Goal: Task Accomplishment & Management: Manage account settings

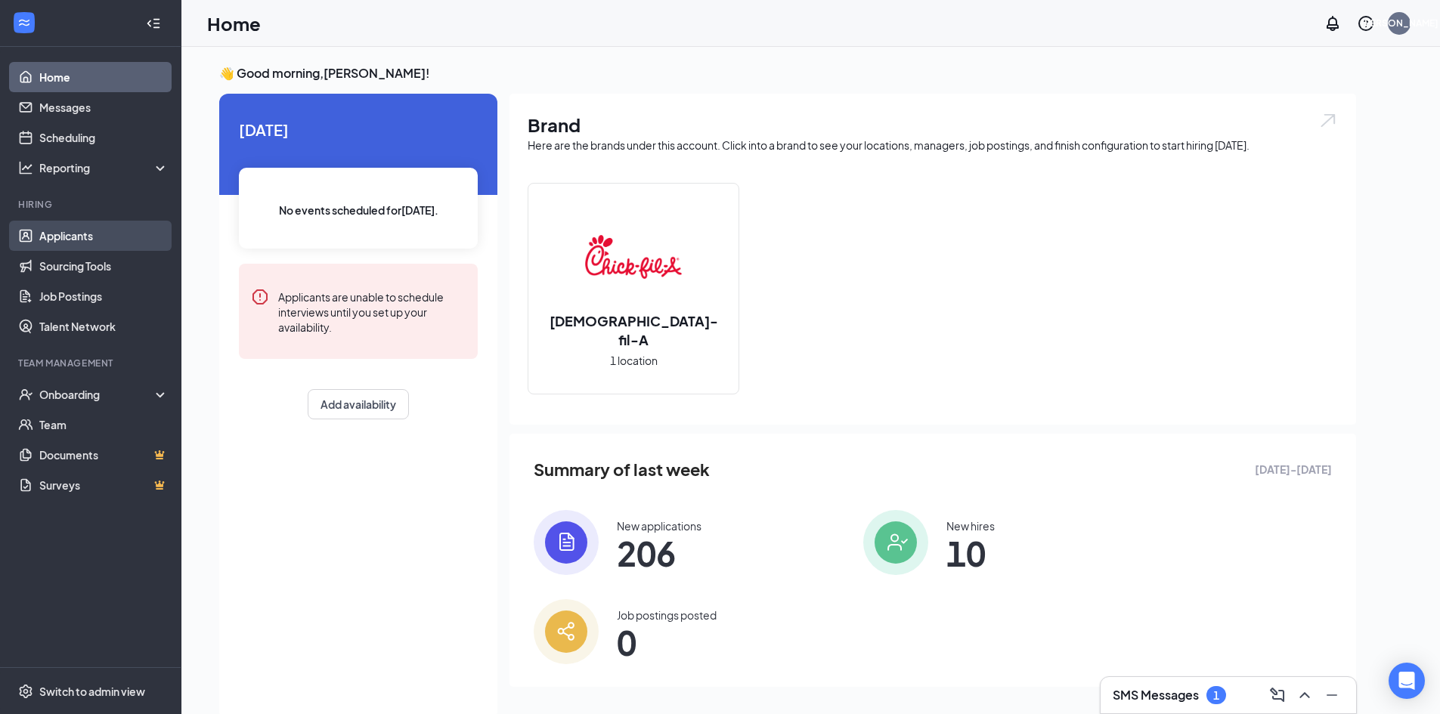
click at [94, 224] on link "Applicants" at bounding box center [103, 236] width 129 height 30
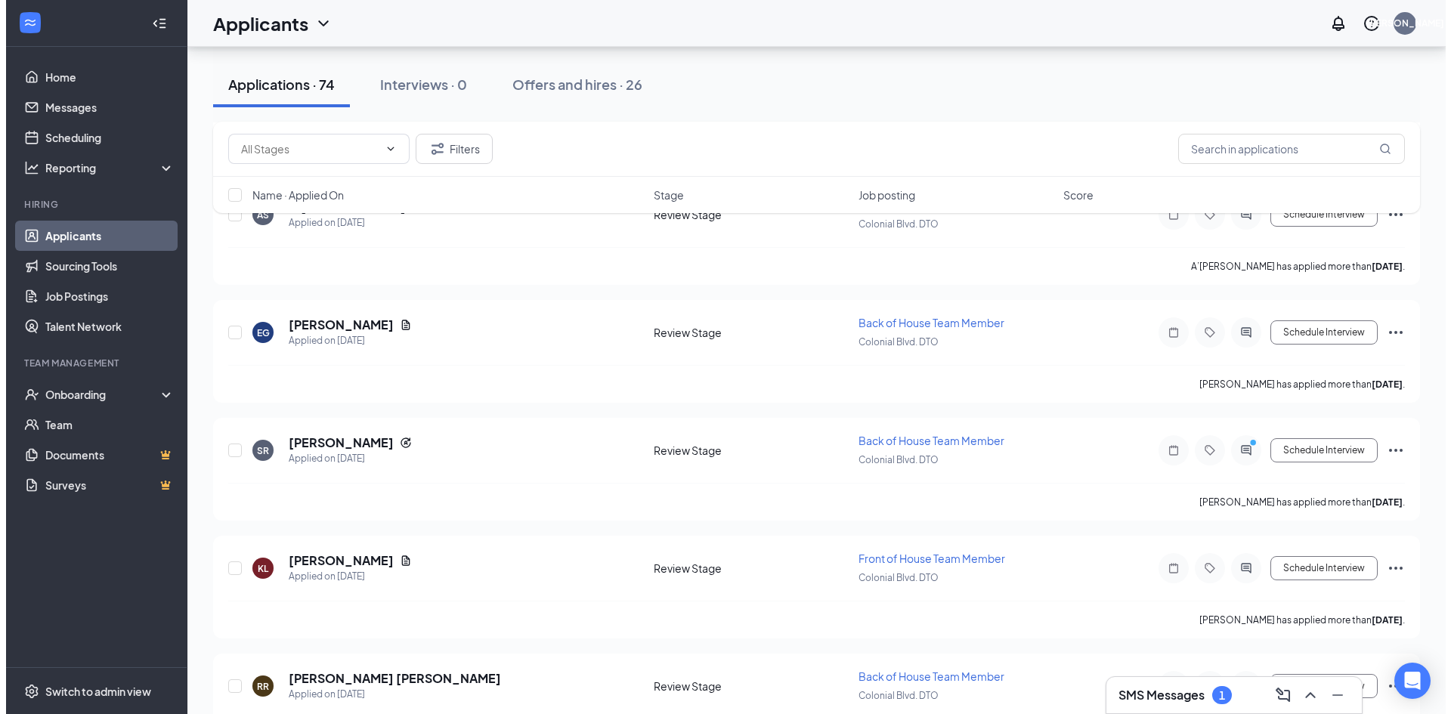
scroll to position [2437, 0]
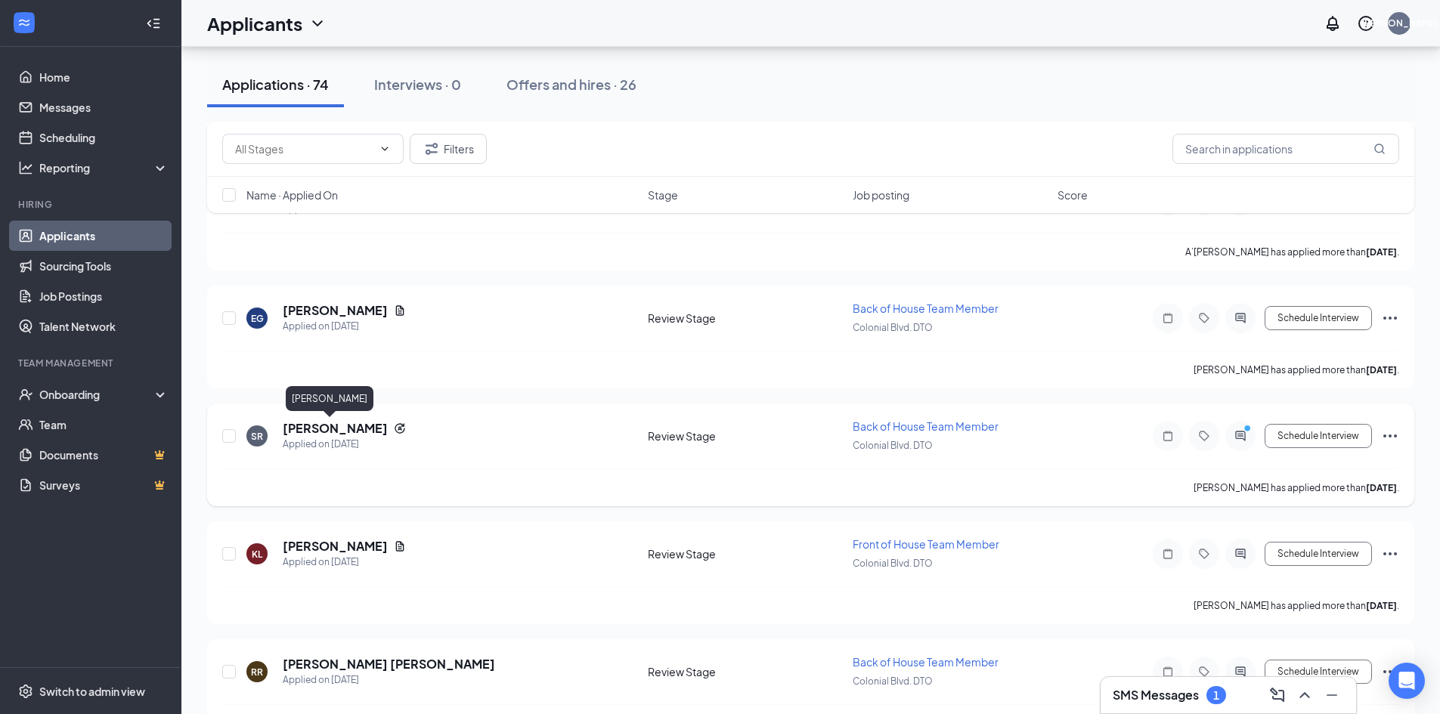
click at [328, 431] on h5 "Sara Rivera" at bounding box center [335, 428] width 105 height 17
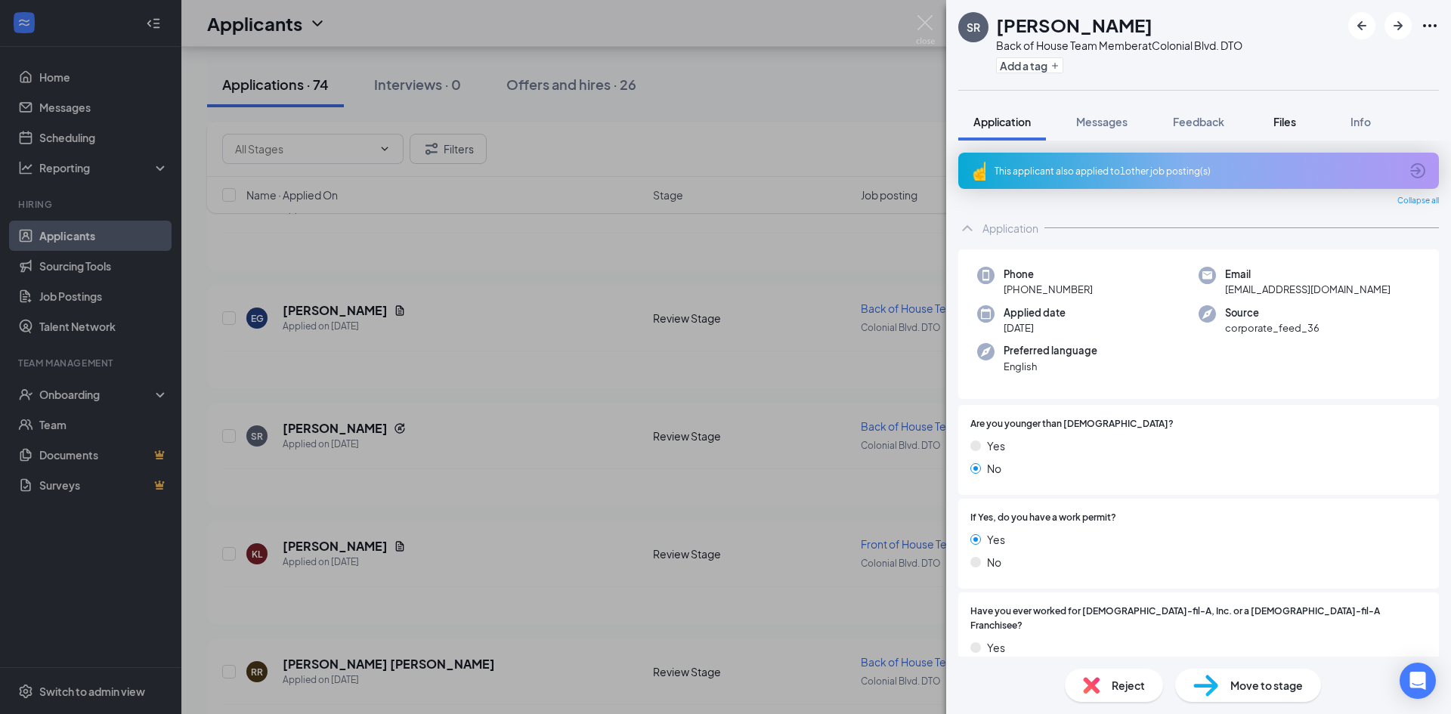
click at [1306, 126] on button "Files" at bounding box center [1285, 122] width 60 height 38
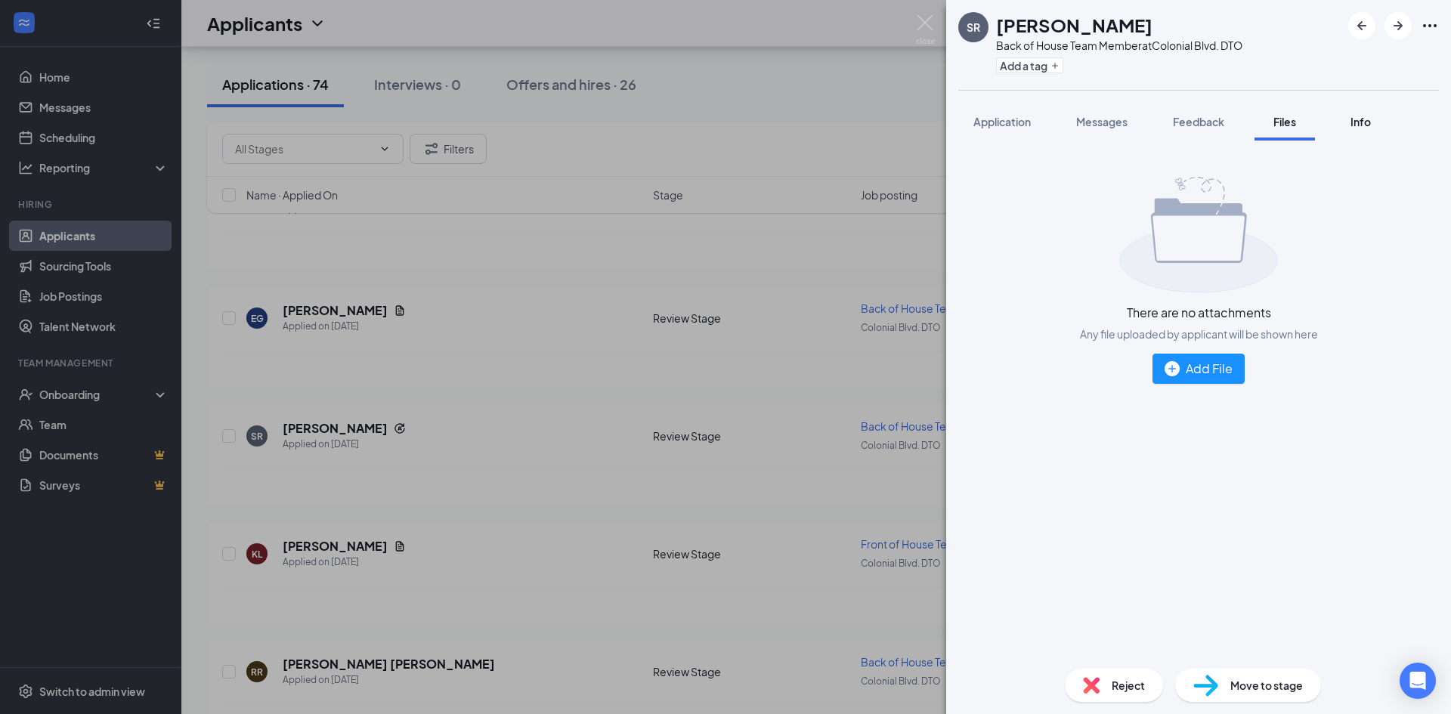
click at [1375, 118] on div "Info" at bounding box center [1360, 121] width 30 height 15
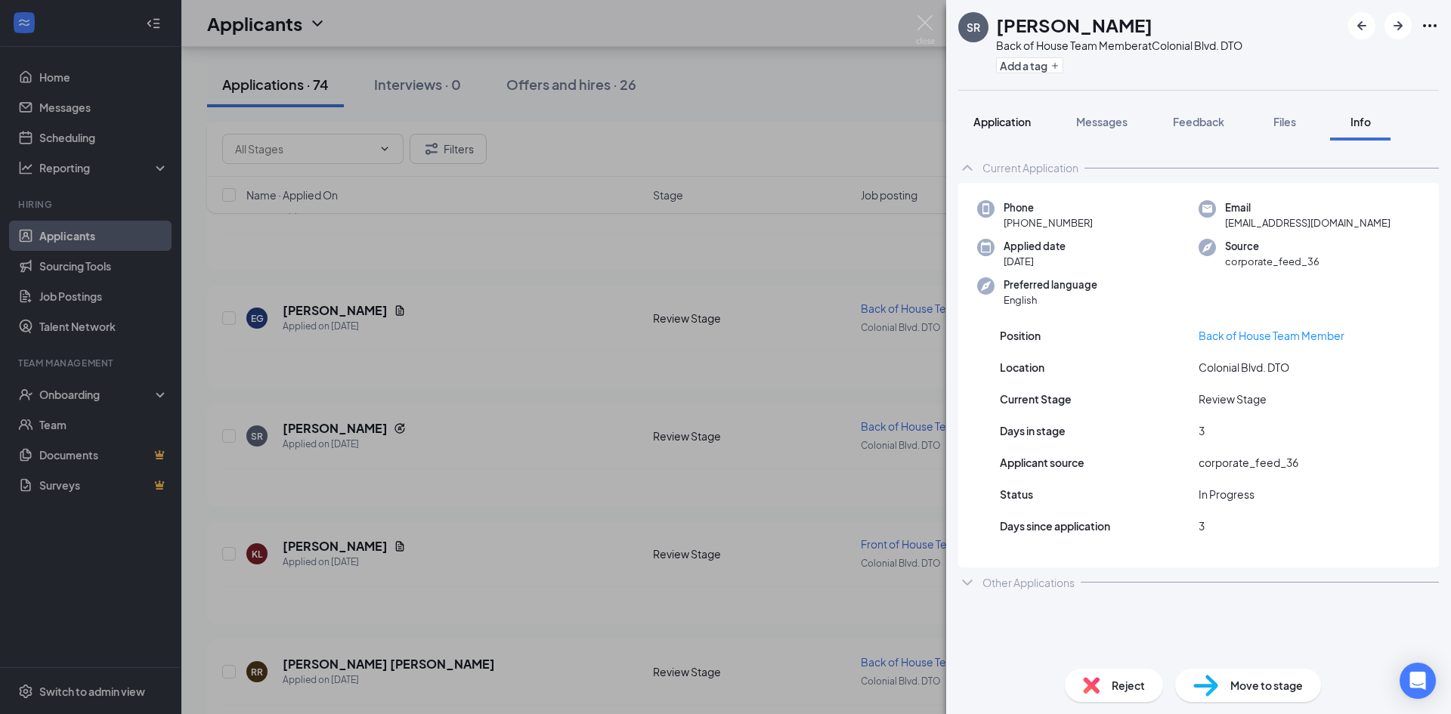
click at [976, 119] on span "Application" at bounding box center [1001, 122] width 57 height 14
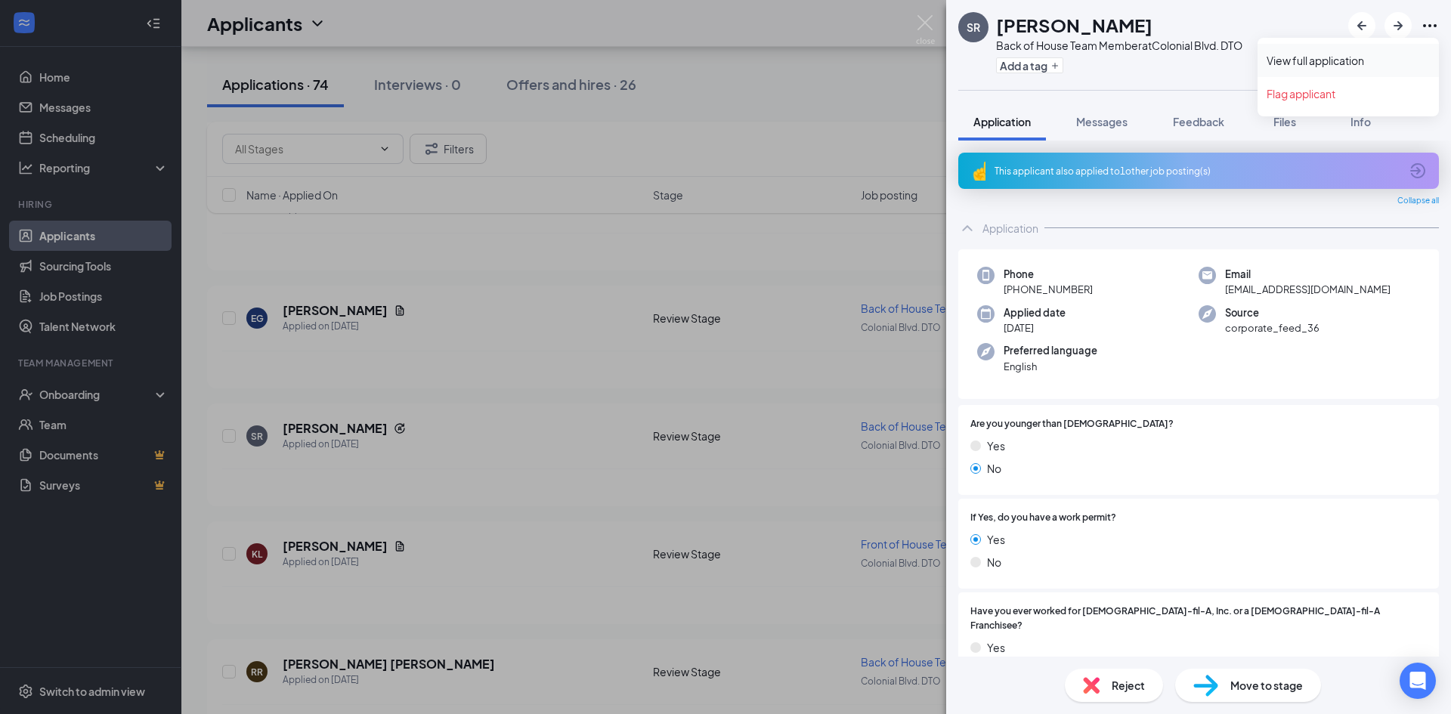
click at [1360, 54] on link "View full application" at bounding box center [1348, 60] width 163 height 15
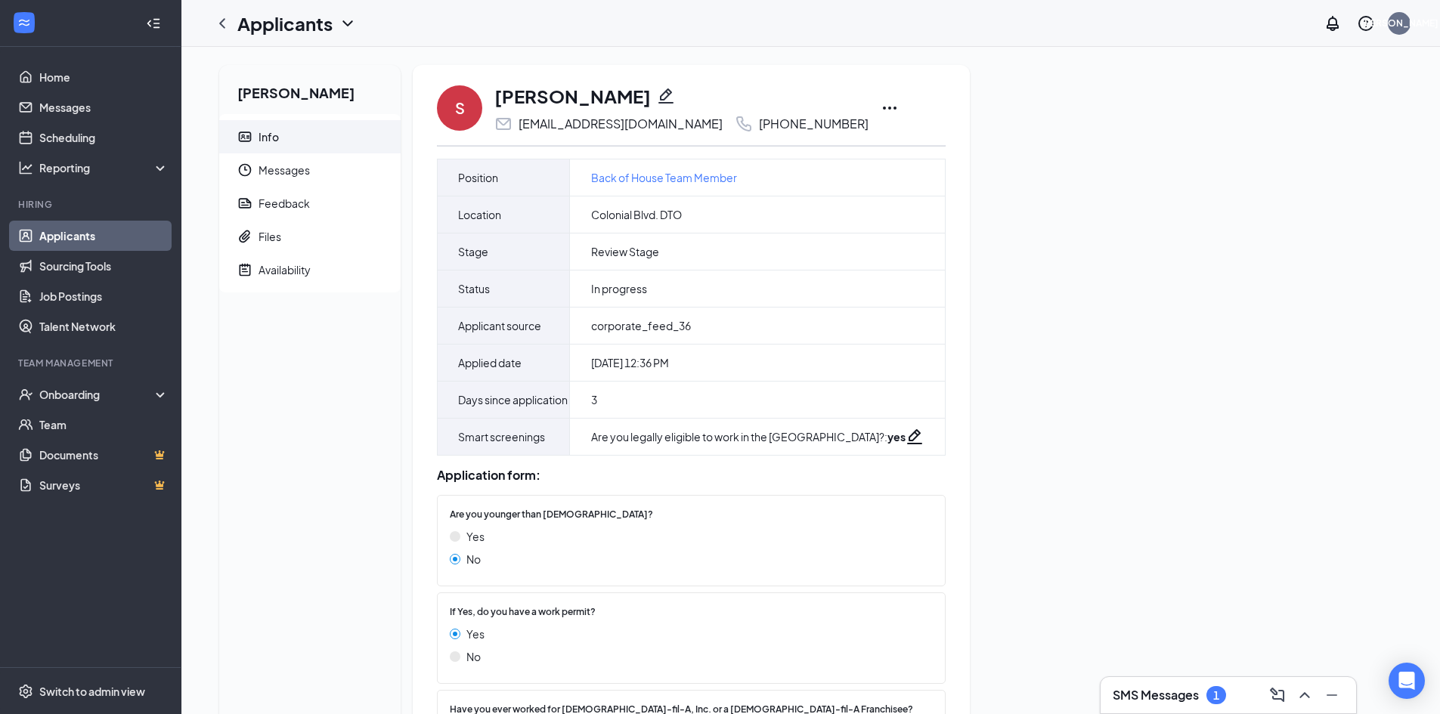
drag, startPoint x: 1019, startPoint y: 236, endPoint x: 1384, endPoint y: 241, distance: 365.1
click at [1384, 241] on div "[PERSON_NAME] Info Messages Feedback Files Availability S [PERSON_NAME] [EMAIL_…" at bounding box center [810, 703] width 1207 height 1277
click at [288, 246] on span "Files" at bounding box center [323, 236] width 130 height 33
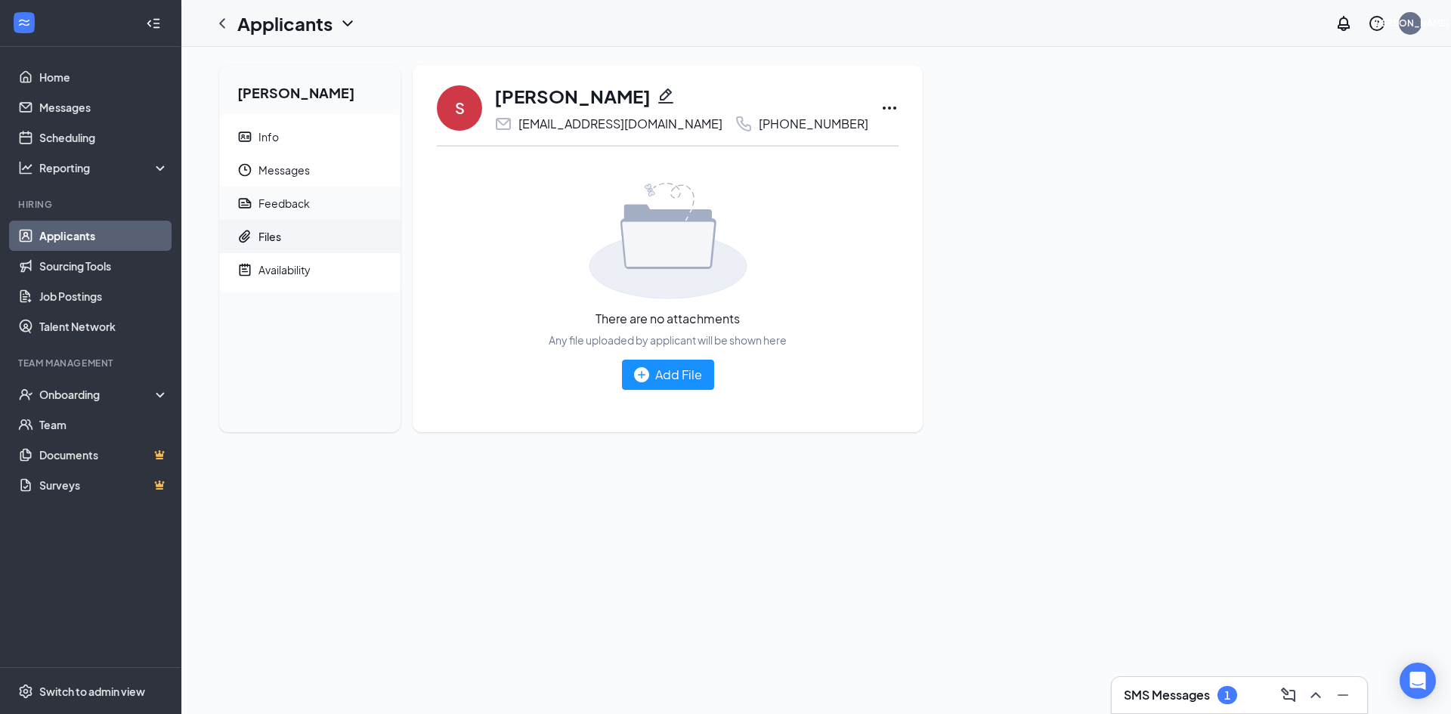
click at [274, 204] on div "Feedback" at bounding box center [283, 203] width 51 height 15
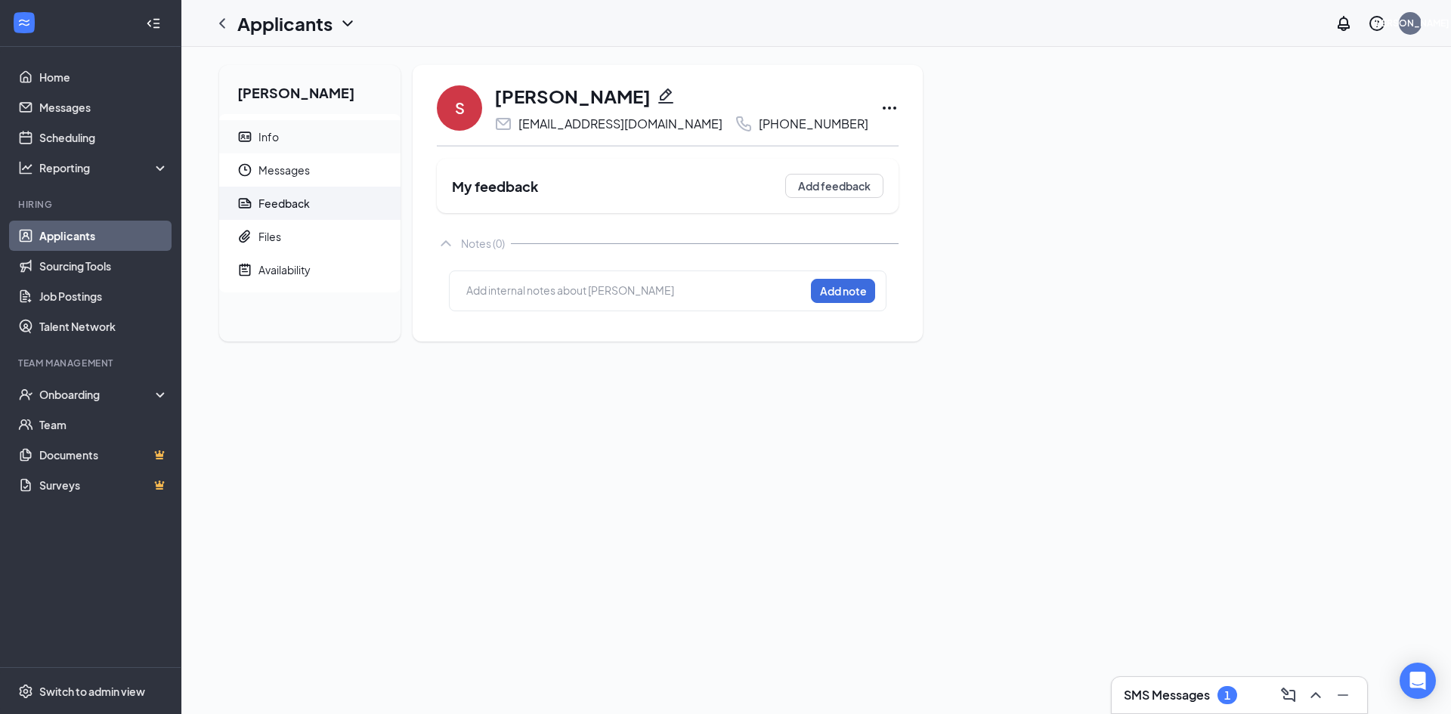
click at [292, 128] on span "Info" at bounding box center [323, 136] width 130 height 33
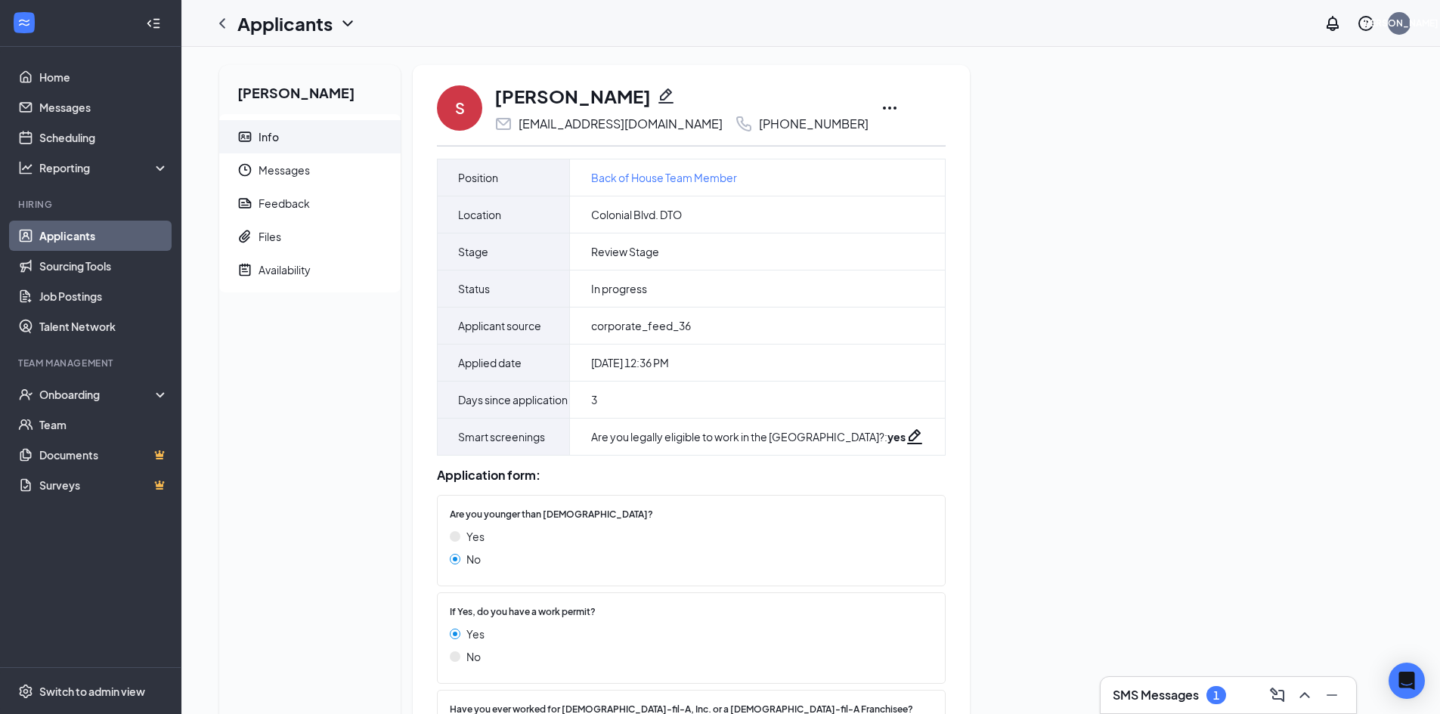
click at [1337, 701] on icon "Minimize" at bounding box center [1332, 695] width 18 height 18
click at [76, 245] on link "Applicants" at bounding box center [103, 236] width 129 height 30
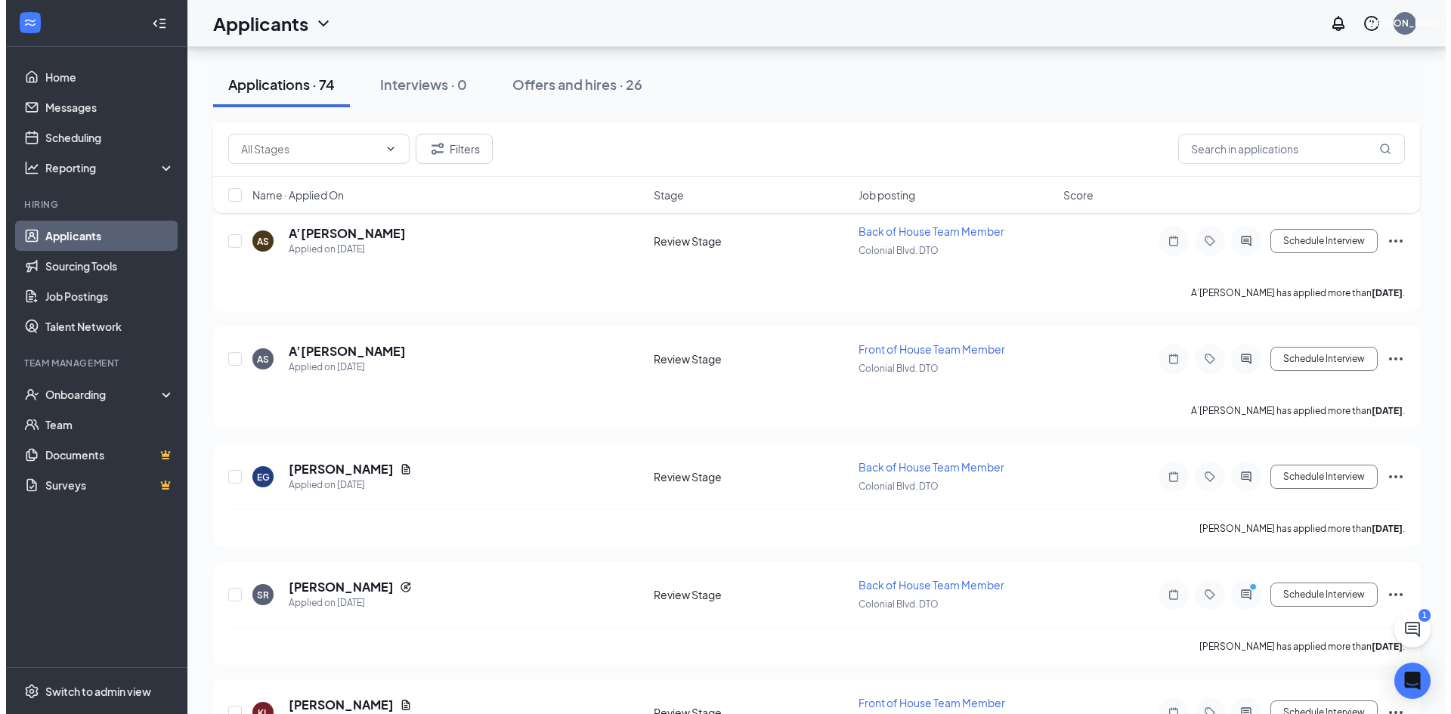
scroll to position [2312, 0]
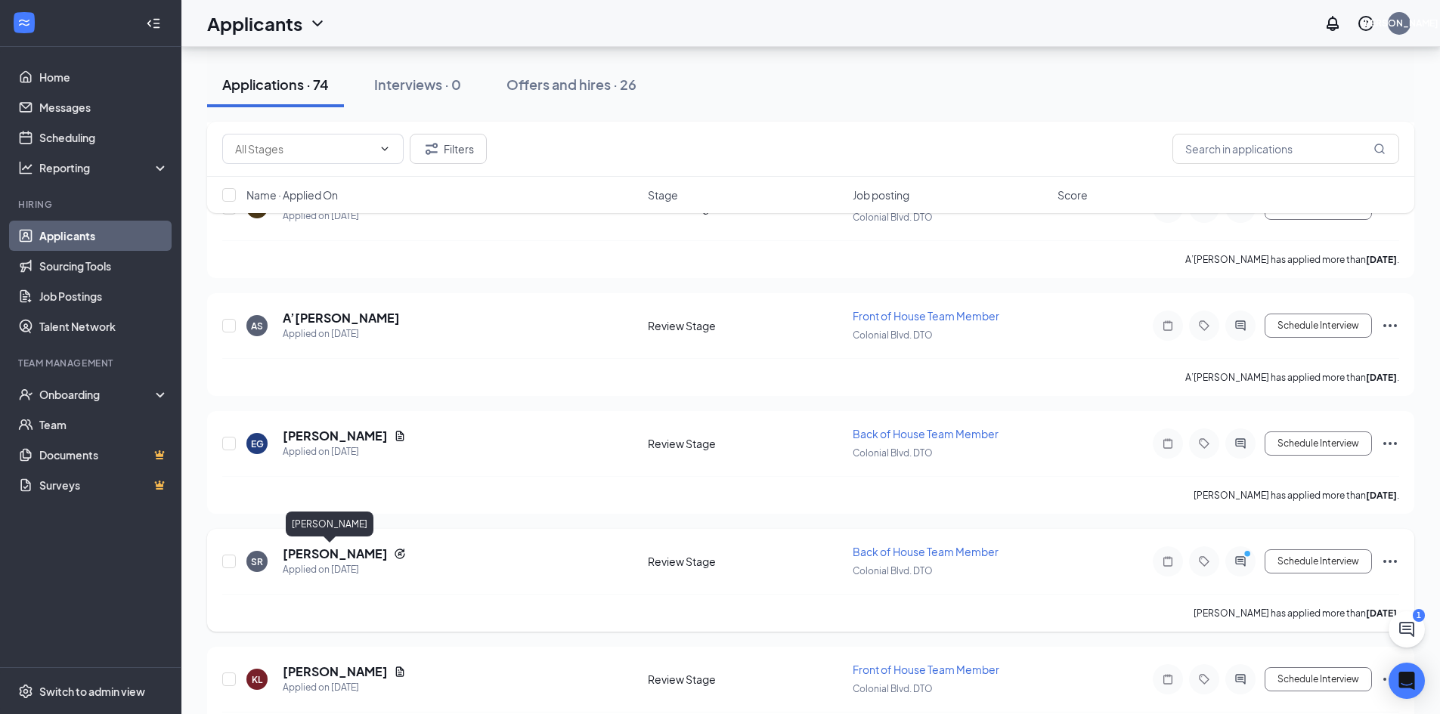
click at [324, 550] on h5 "Sara Rivera" at bounding box center [335, 554] width 105 height 17
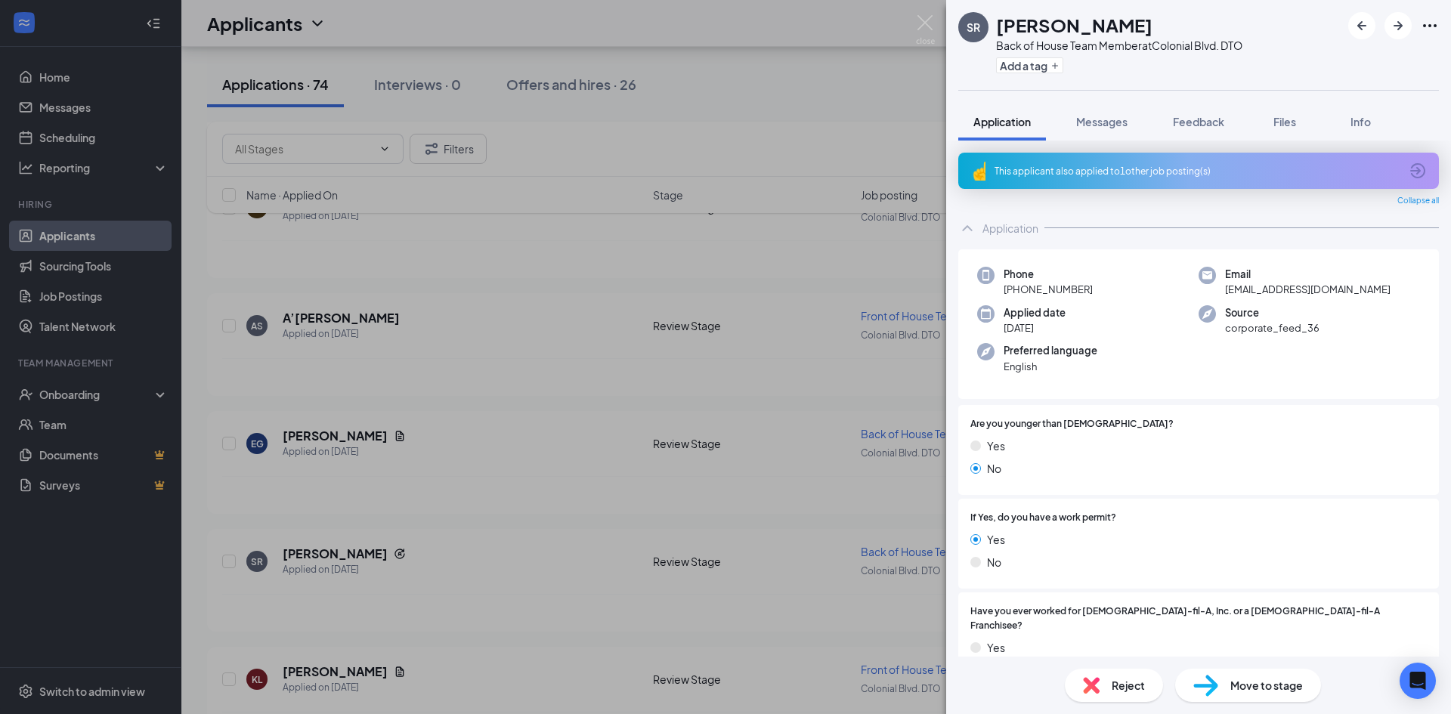
click at [808, 61] on div "SR Sara Rivera Back of House Team Member at Colonial Blvd. DTO Add a tag Applic…" at bounding box center [725, 357] width 1451 height 714
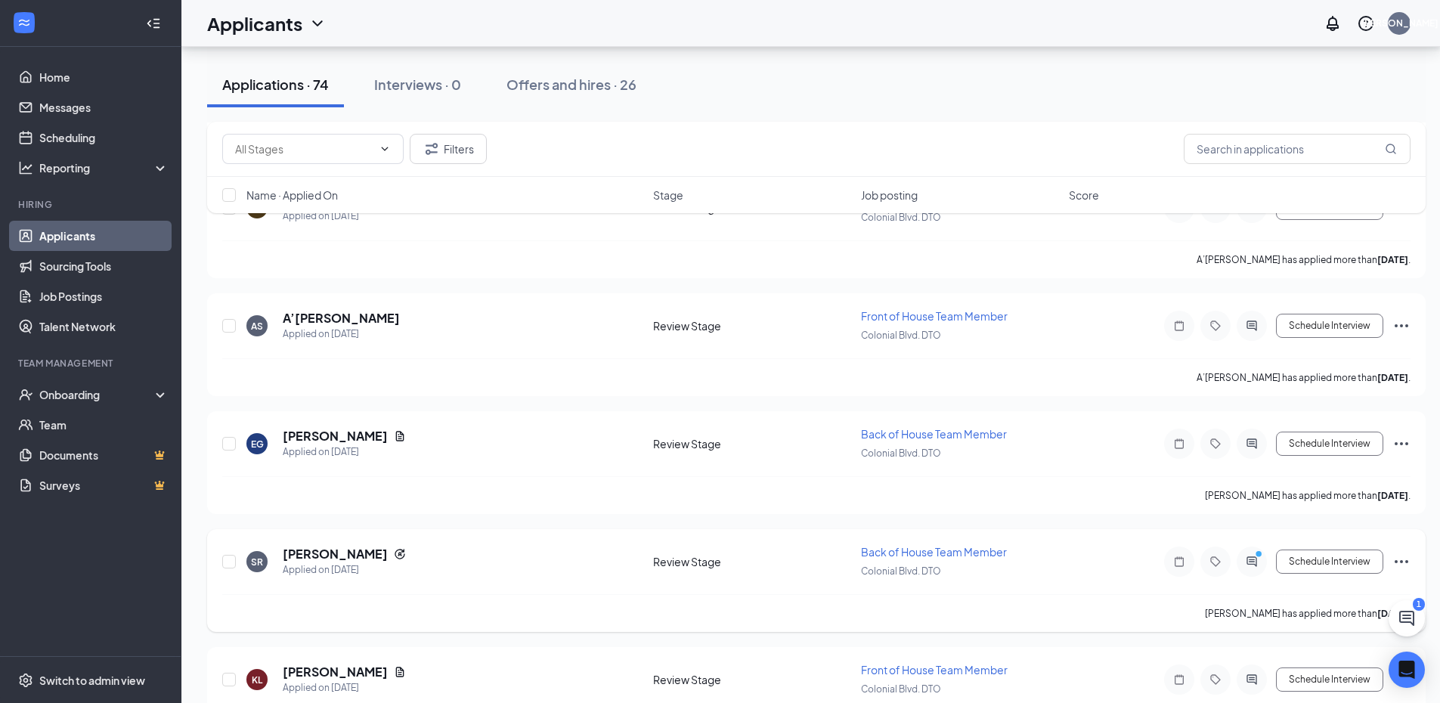
click at [1400, 560] on icon "Ellipses" at bounding box center [1401, 561] width 18 height 18
click at [305, 551] on h5 "Sara Rivera" at bounding box center [335, 554] width 105 height 17
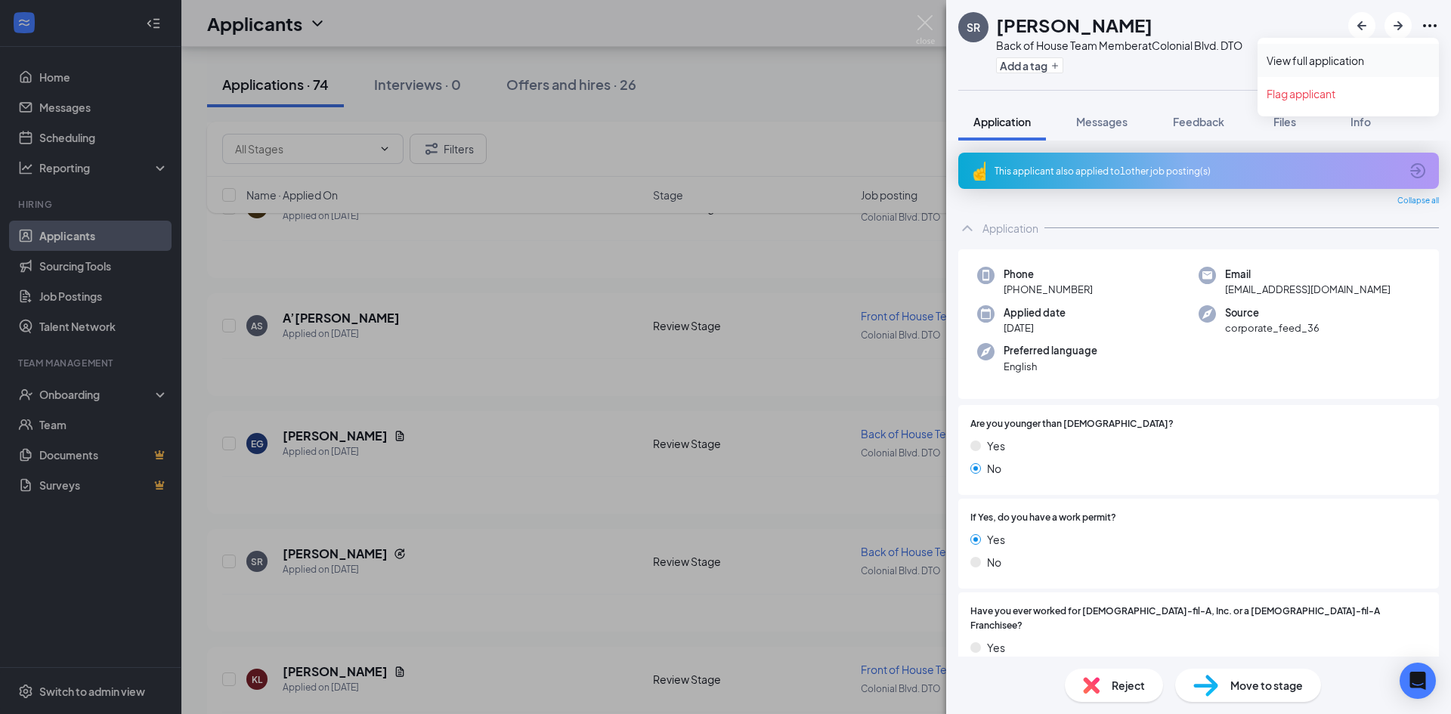
click at [1358, 63] on link "View full application" at bounding box center [1348, 60] width 163 height 15
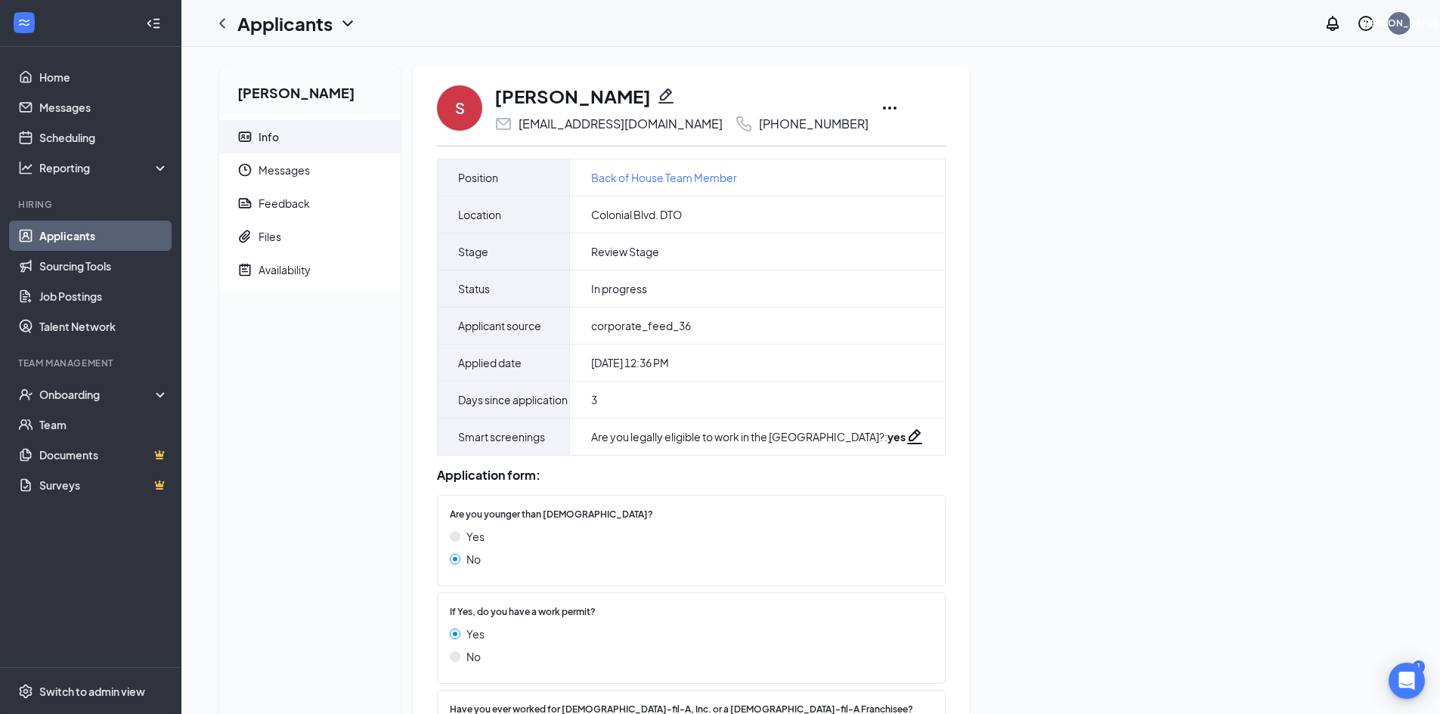
click at [880, 106] on icon "Ellipses" at bounding box center [889, 108] width 18 height 18
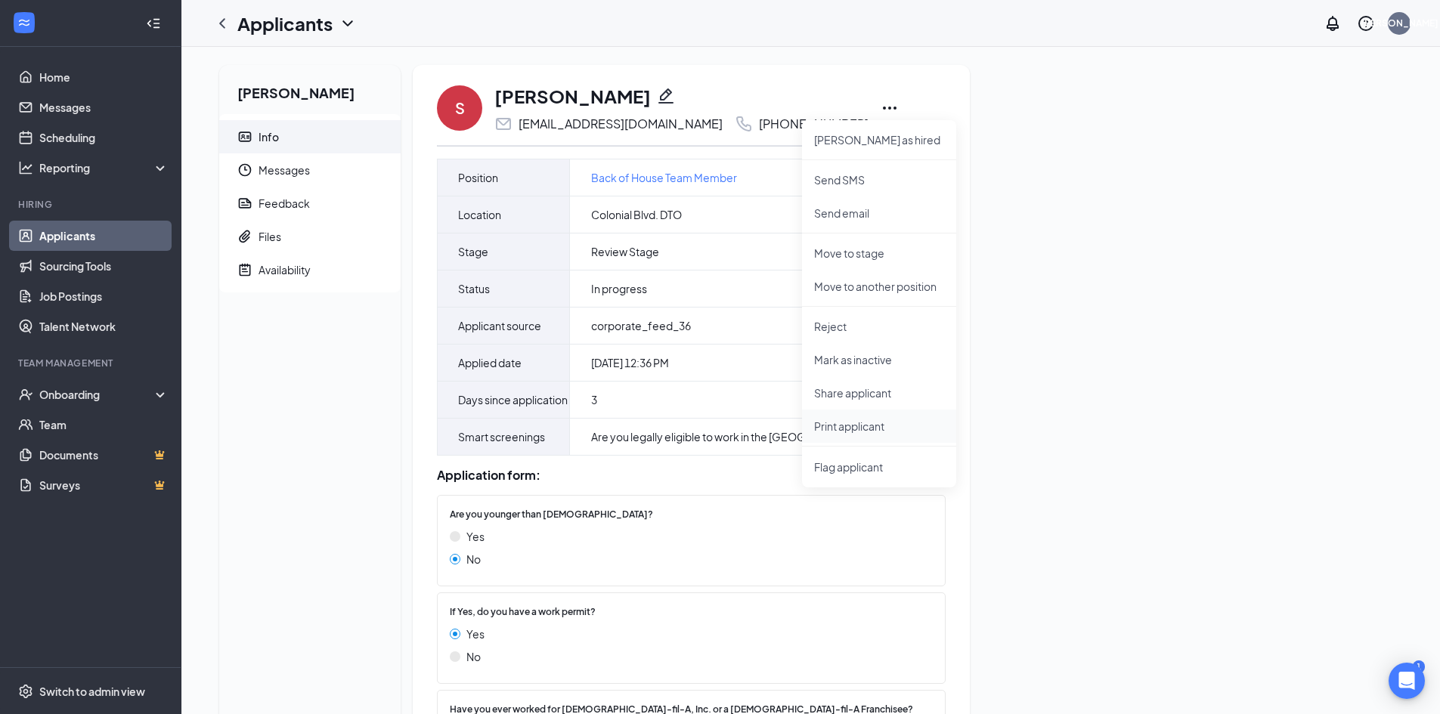
click at [891, 422] on p "Print applicant" at bounding box center [879, 426] width 130 height 15
